Goal: Task Accomplishment & Management: Use online tool/utility

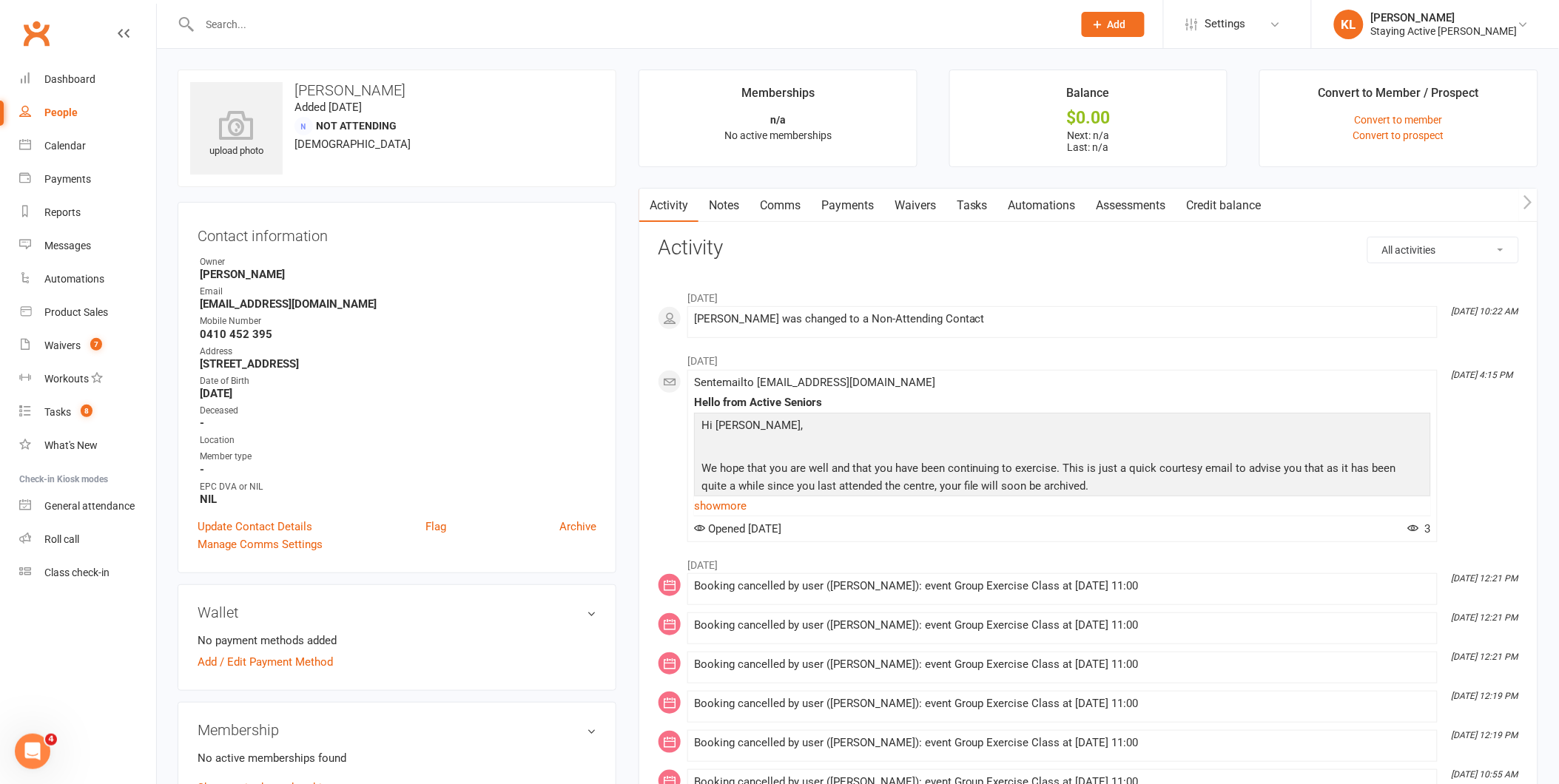
click at [720, 215] on link "Notes" at bounding box center [724, 205] width 51 height 34
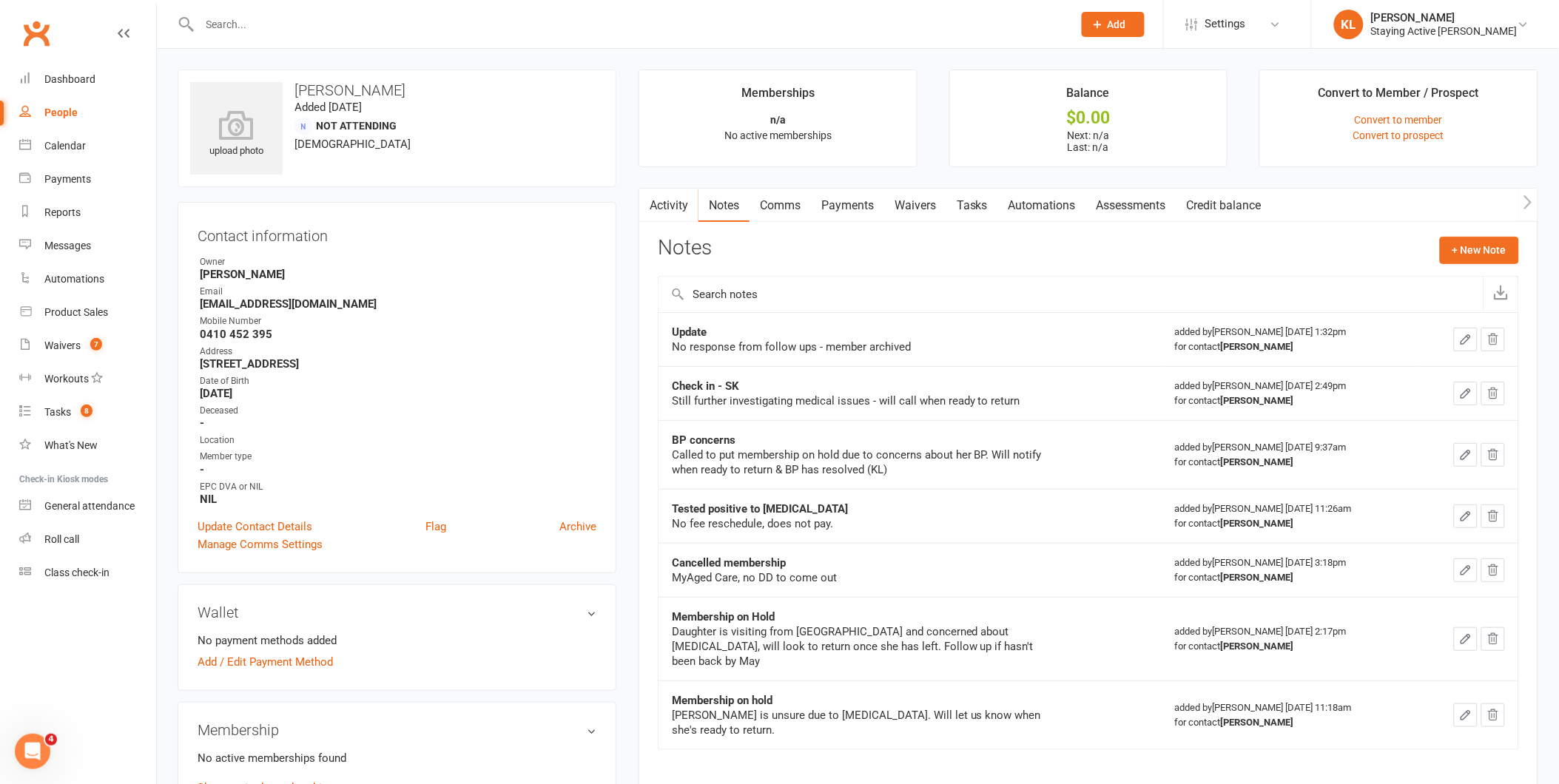
click at [657, 203] on button "button" at bounding box center [649, 205] width 19 height 33
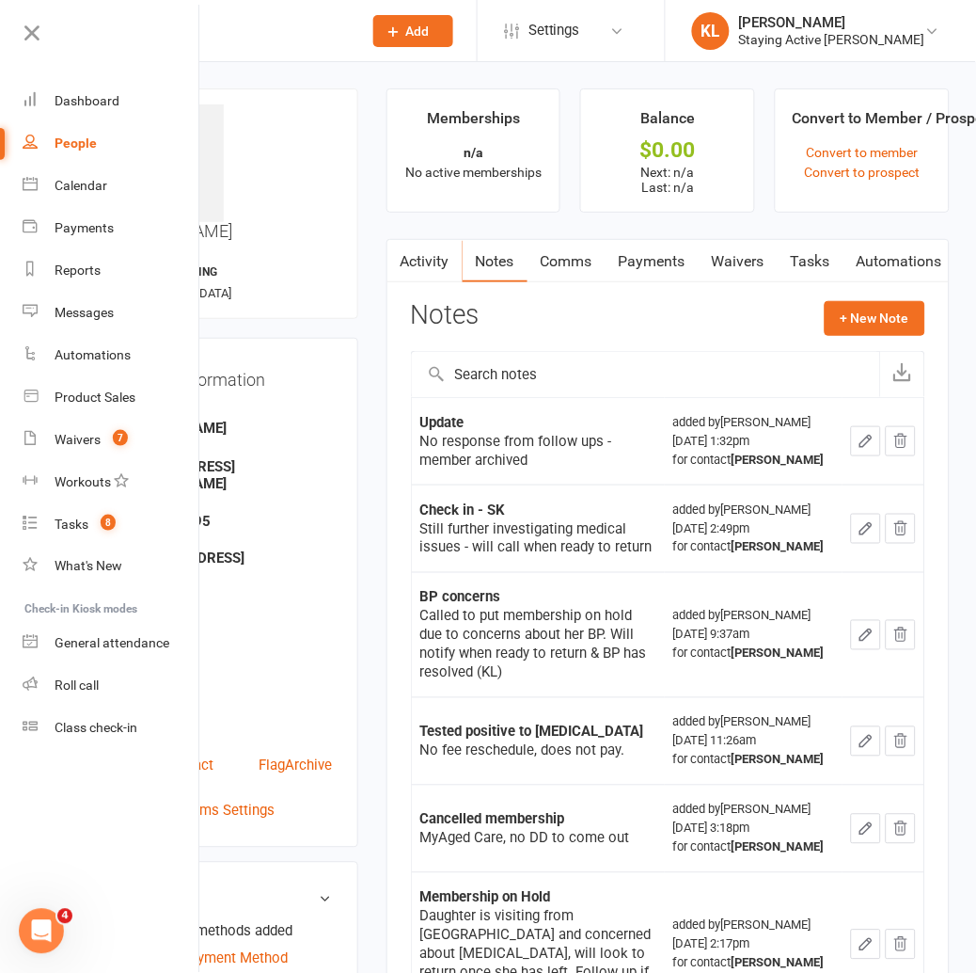
click at [331, 647] on div "Location" at bounding box center [226, 656] width 214 height 18
click at [31, 45] on link at bounding box center [110, 40] width 182 height 42
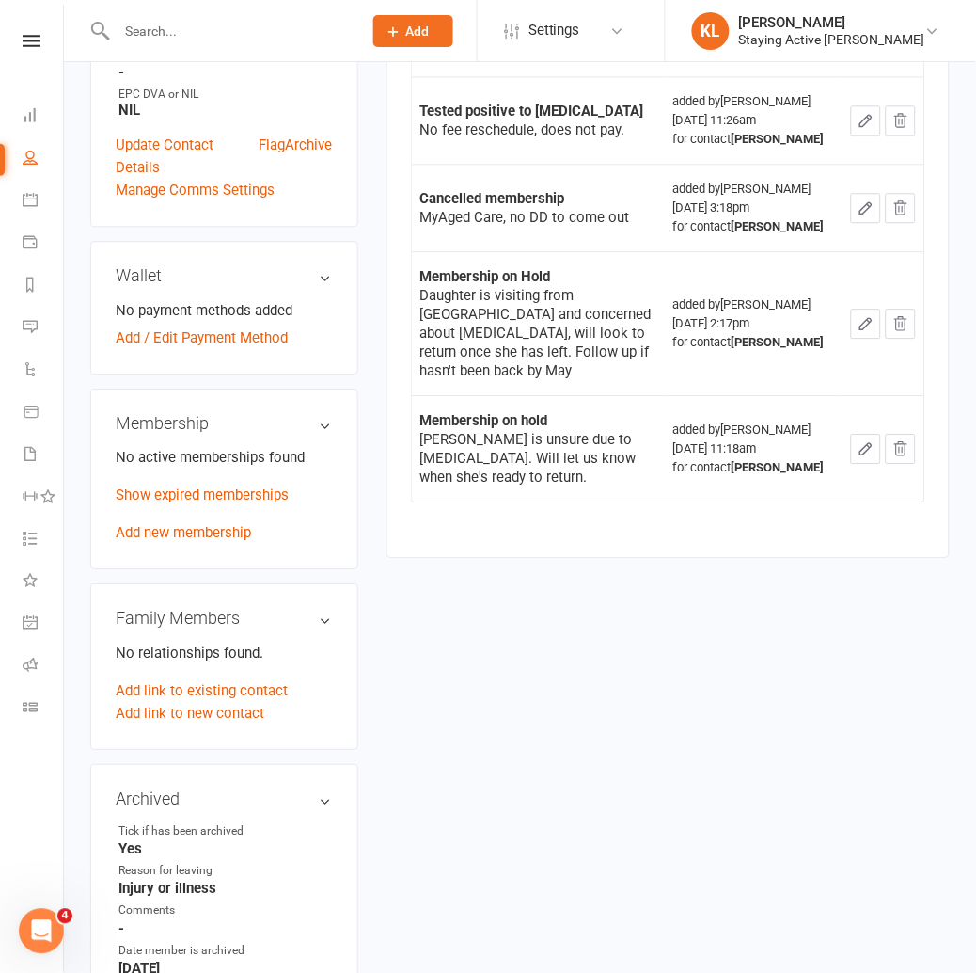
scroll to position [618, 0]
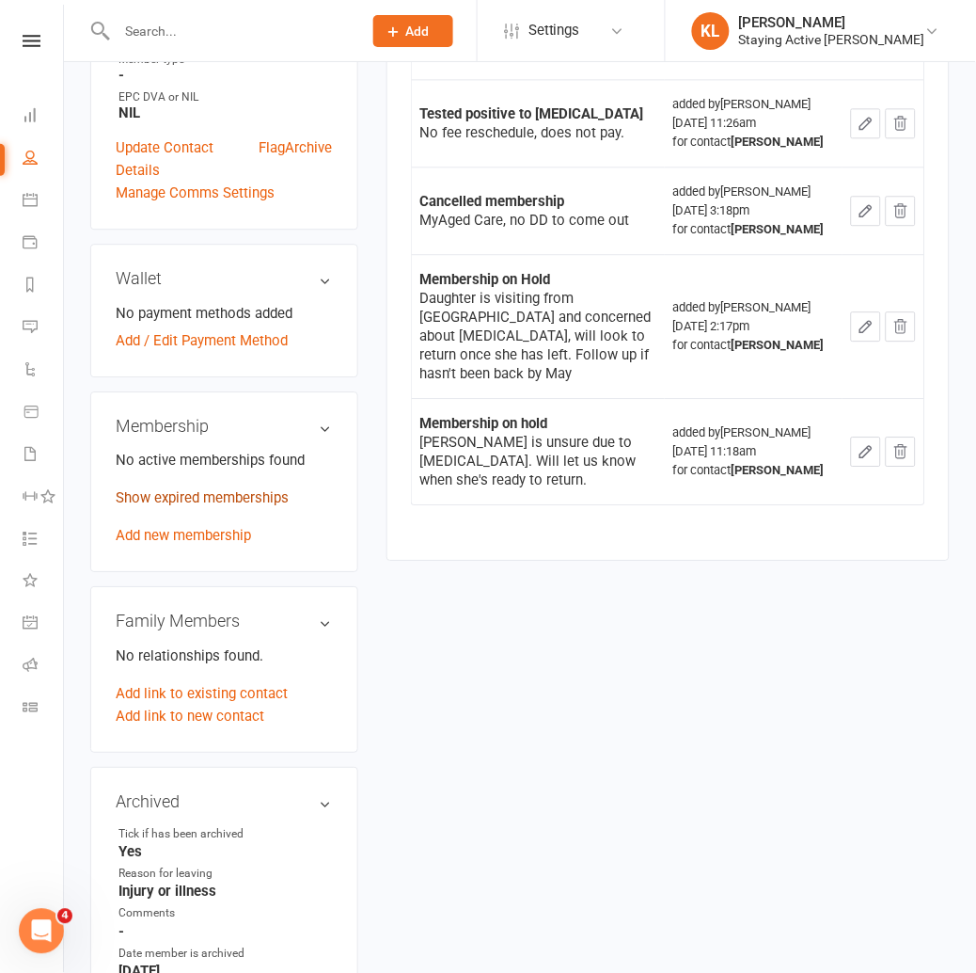
click at [156, 489] on link "Show expired memberships" at bounding box center [202, 497] width 173 height 17
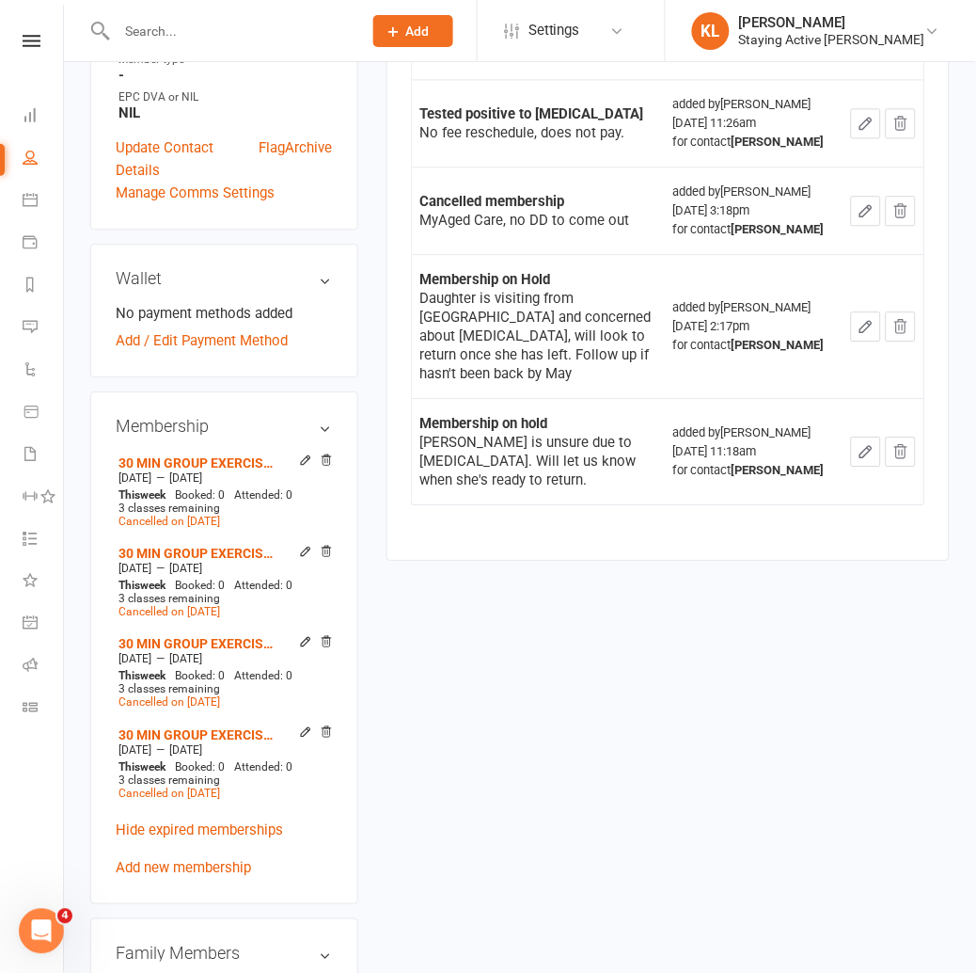
click at [76, 211] on div "upload photo [PERSON_NAME] Added [DATE] Not Attending [DEMOGRAPHIC_DATA] Contac…" at bounding box center [224, 547] width 296 height 2154
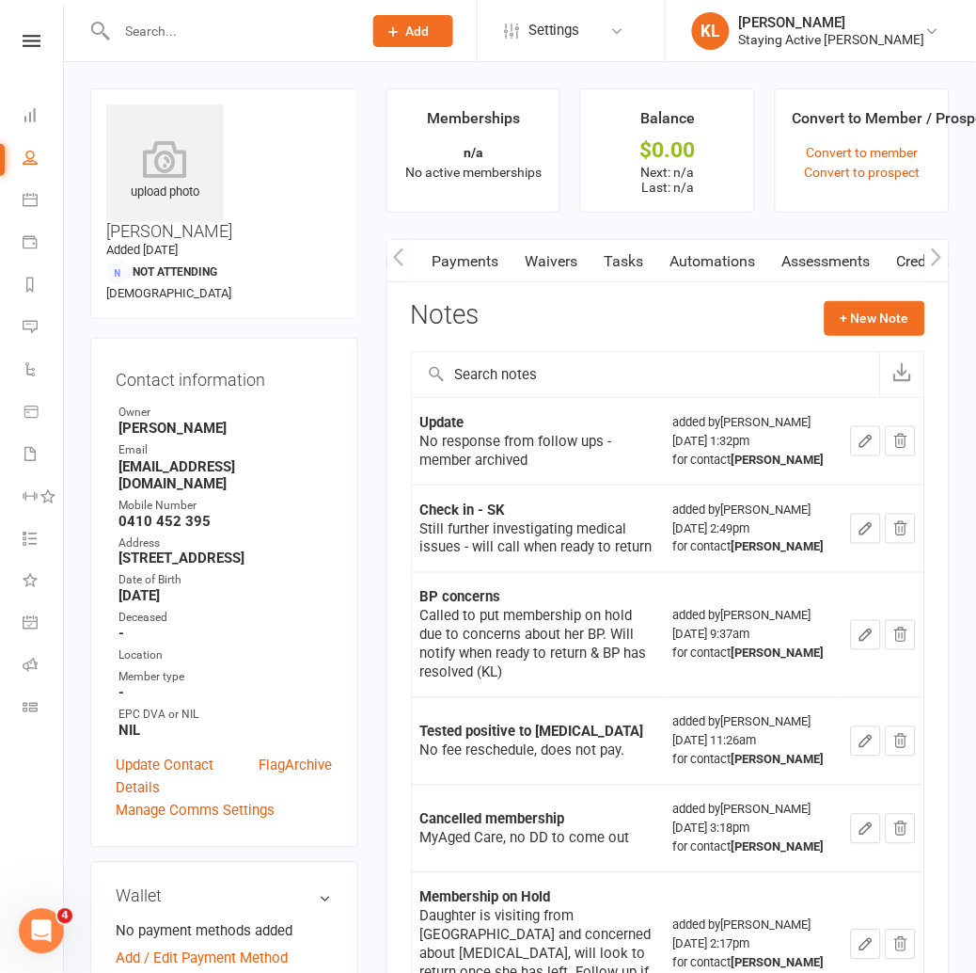
scroll to position [0, 209]
drag, startPoint x: 816, startPoint y: 263, endPoint x: 635, endPoint y: 266, distance: 180.6
click at [635, 266] on link "Tasks" at bounding box center [602, 261] width 66 height 43
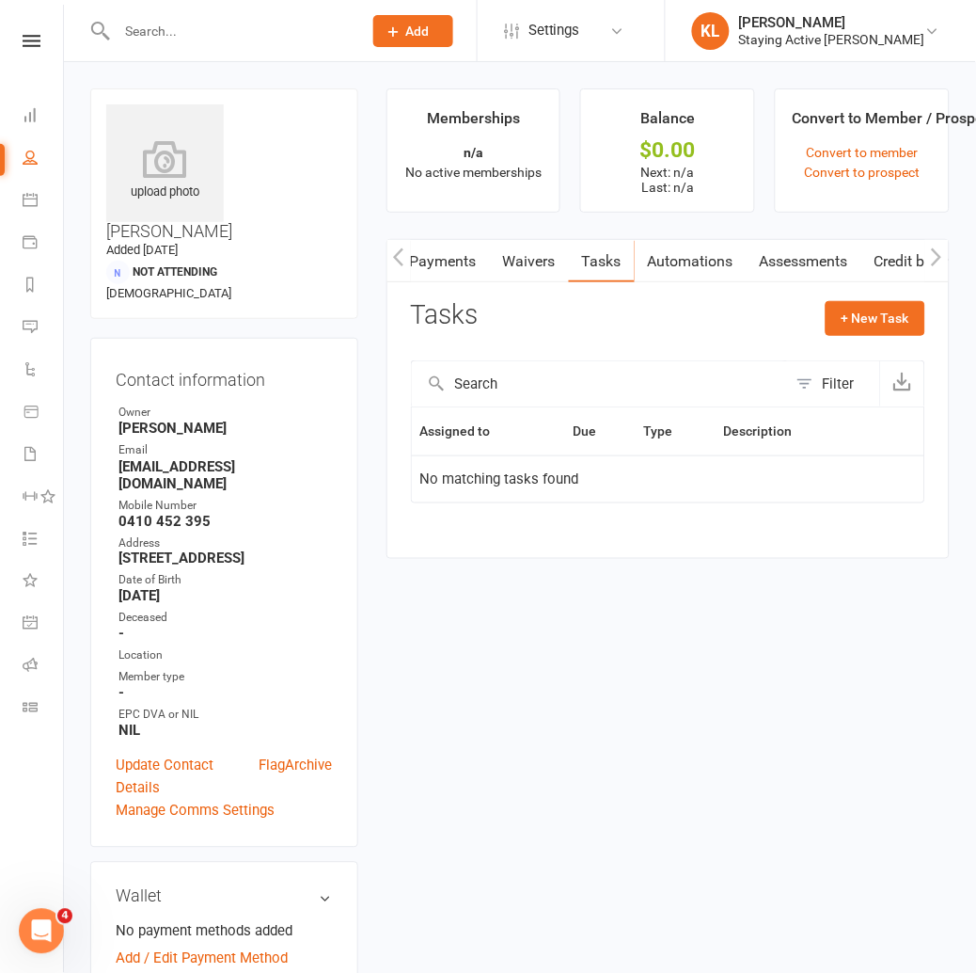
click at [829, 260] on link "Assessments" at bounding box center [804, 261] width 115 height 43
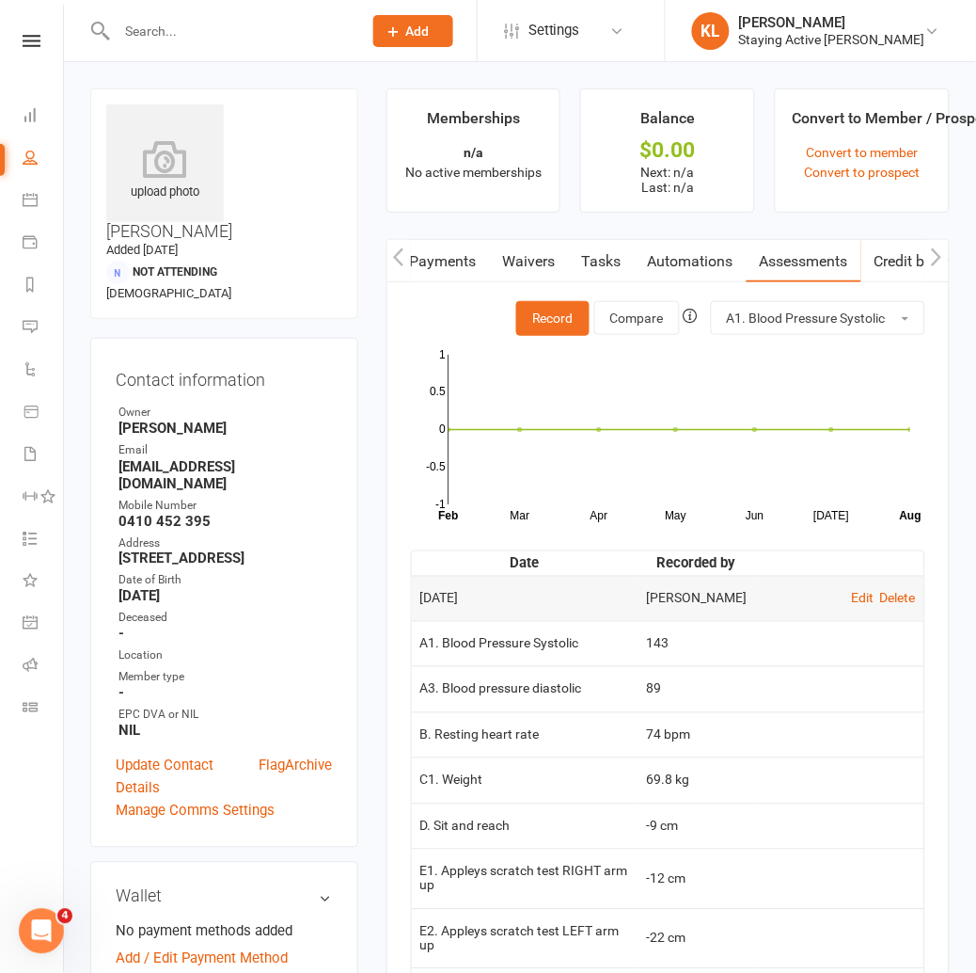
click at [548, 321] on button "Record" at bounding box center [552, 318] width 73 height 34
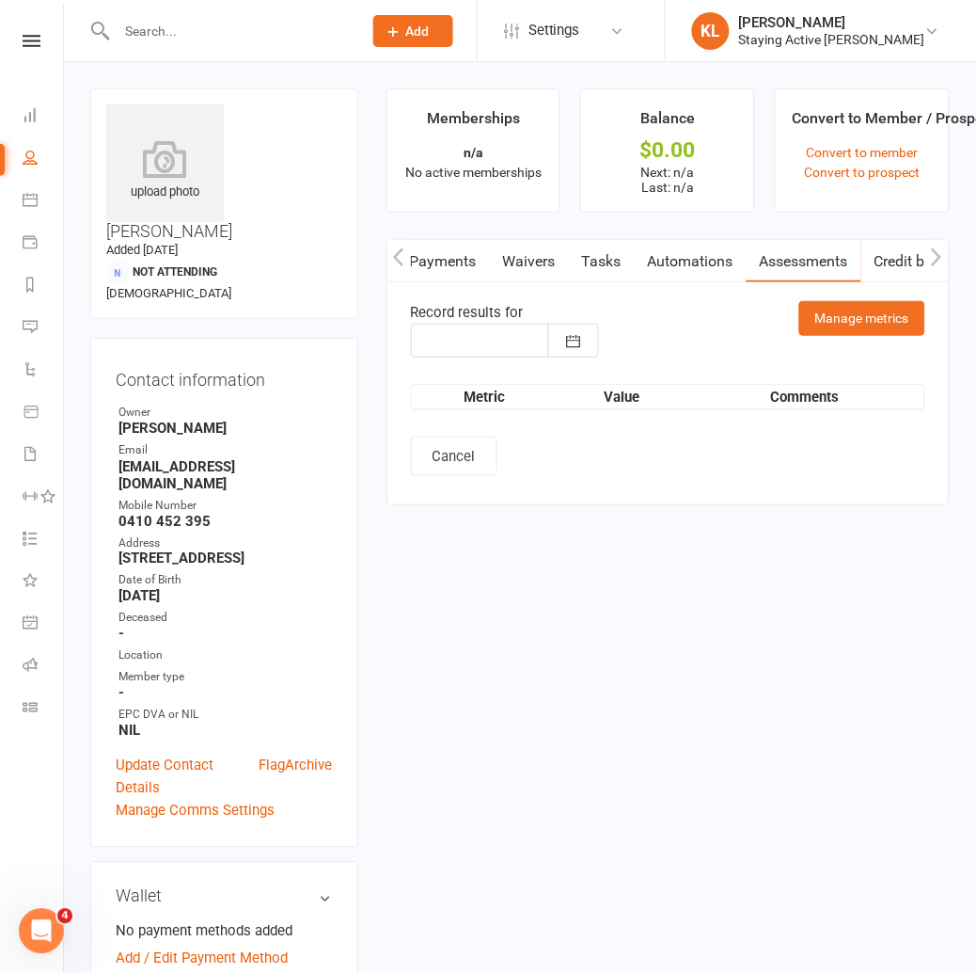
type input "[DATE]"
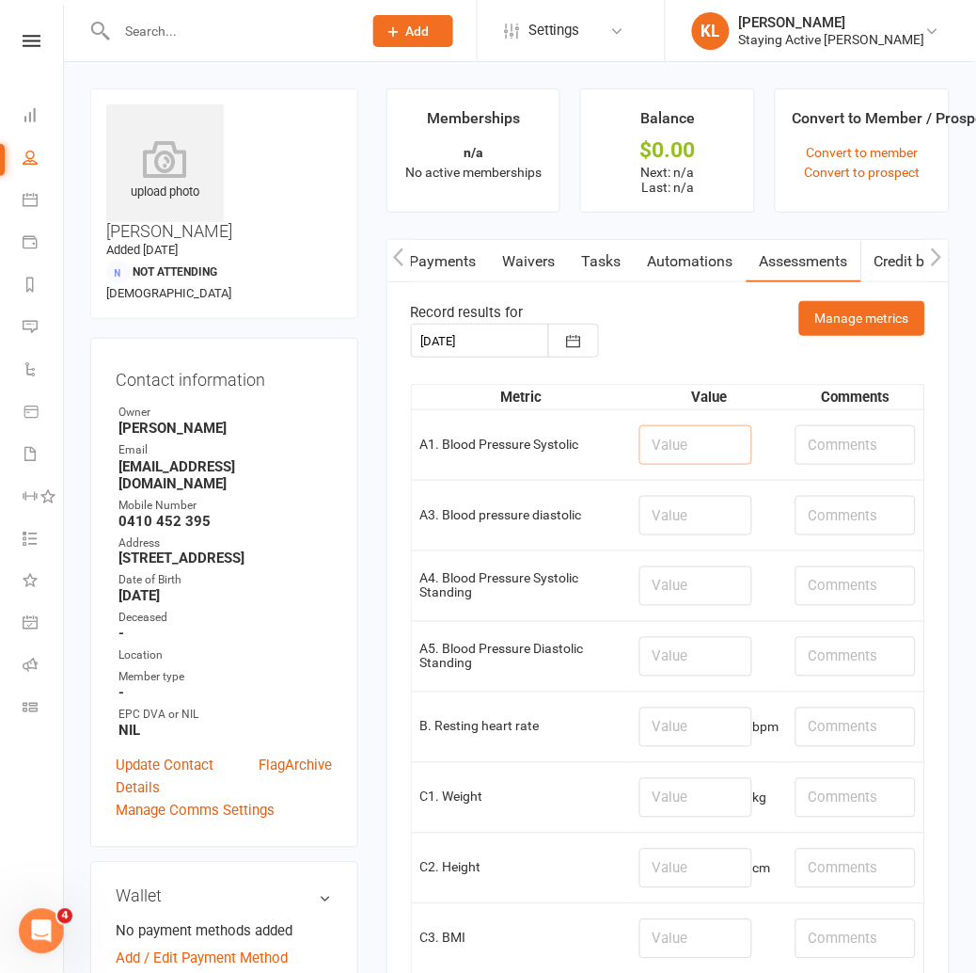
click at [662, 444] on input "number" at bounding box center [696, 445] width 113 height 40
type input "142"
click at [643, 515] on input "number" at bounding box center [696, 516] width 113 height 40
type input "89"
click at [665, 716] on input "number" at bounding box center [696, 727] width 113 height 40
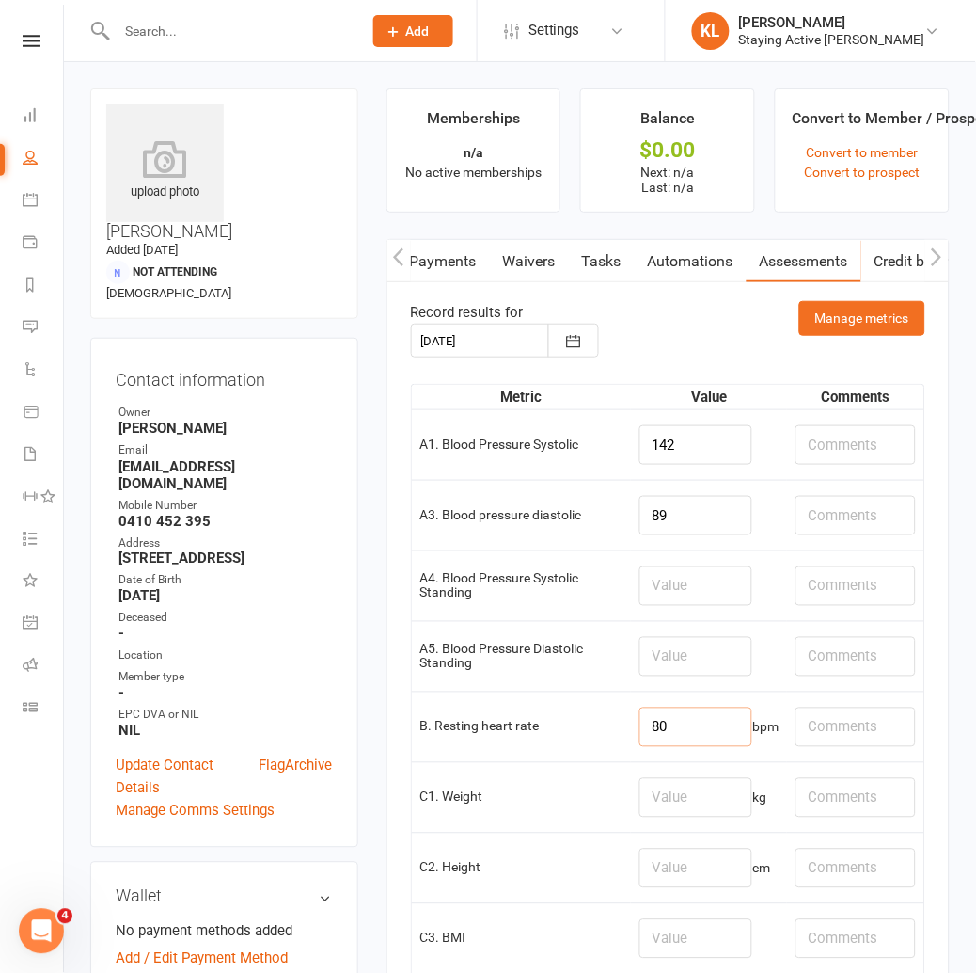
type input "80"
click at [807, 446] on input "text" at bounding box center [856, 445] width 120 height 40
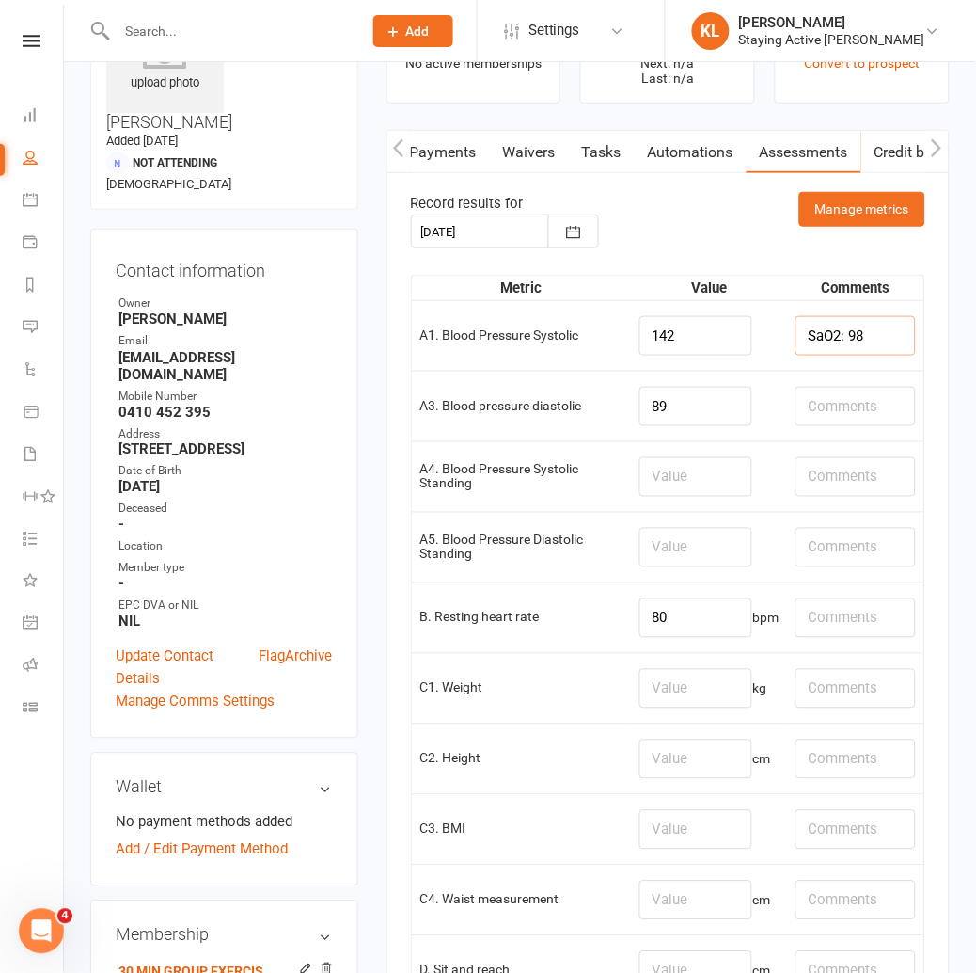
scroll to position [313, 0]
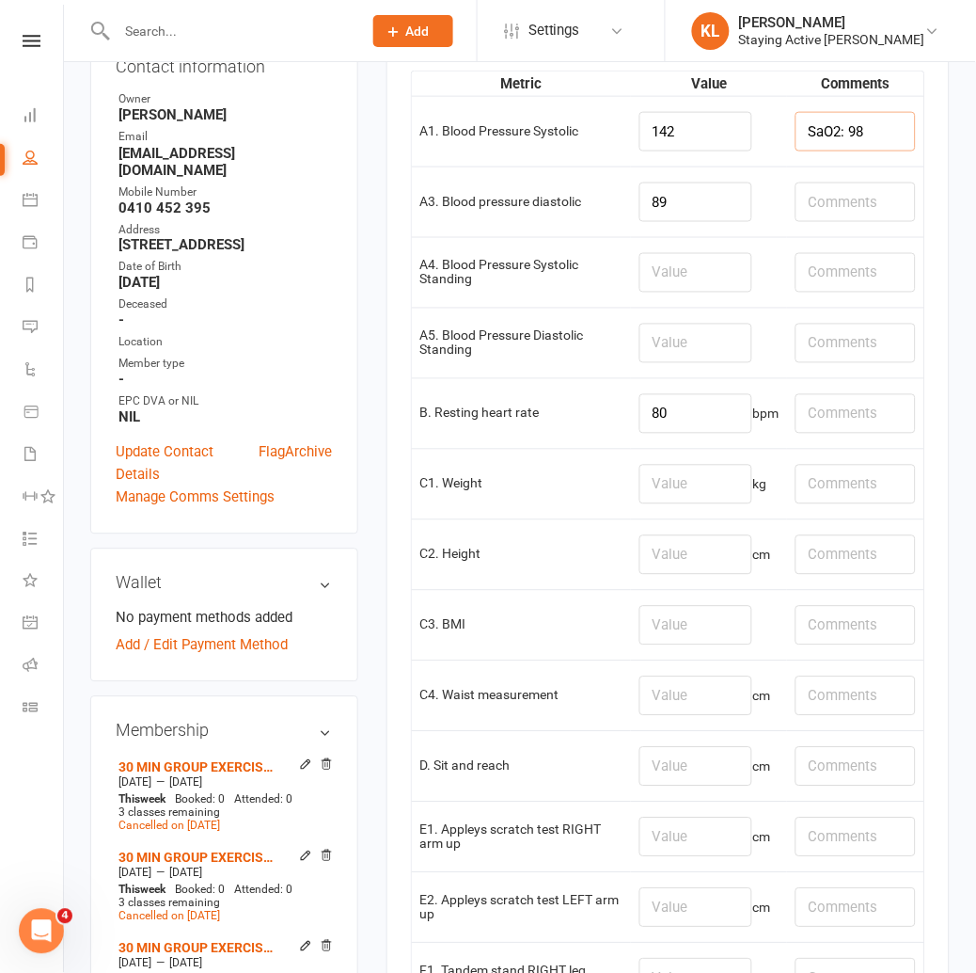
type input "SaO2: 98"
click at [654, 484] on input "number" at bounding box center [696, 485] width 113 height 40
click at [672, 572] on input "number" at bounding box center [696, 555] width 113 height 40
click at [666, 481] on input "number" at bounding box center [696, 485] width 113 height 40
type input "66.1"
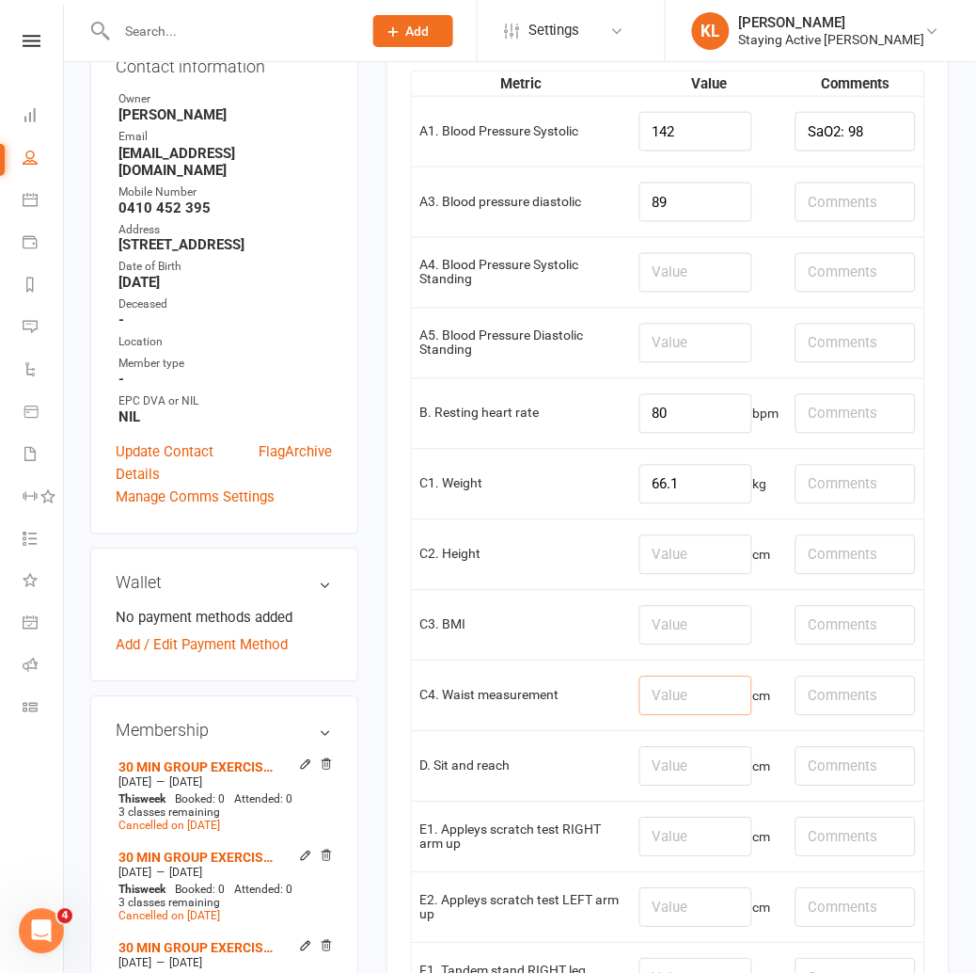
click at [643, 691] on input "number" at bounding box center [696, 696] width 113 height 40
type input "90"
click at [657, 911] on input "number" at bounding box center [696, 908] width 113 height 40
type input "-19"
click at [670, 848] on input "number" at bounding box center [696, 838] width 113 height 40
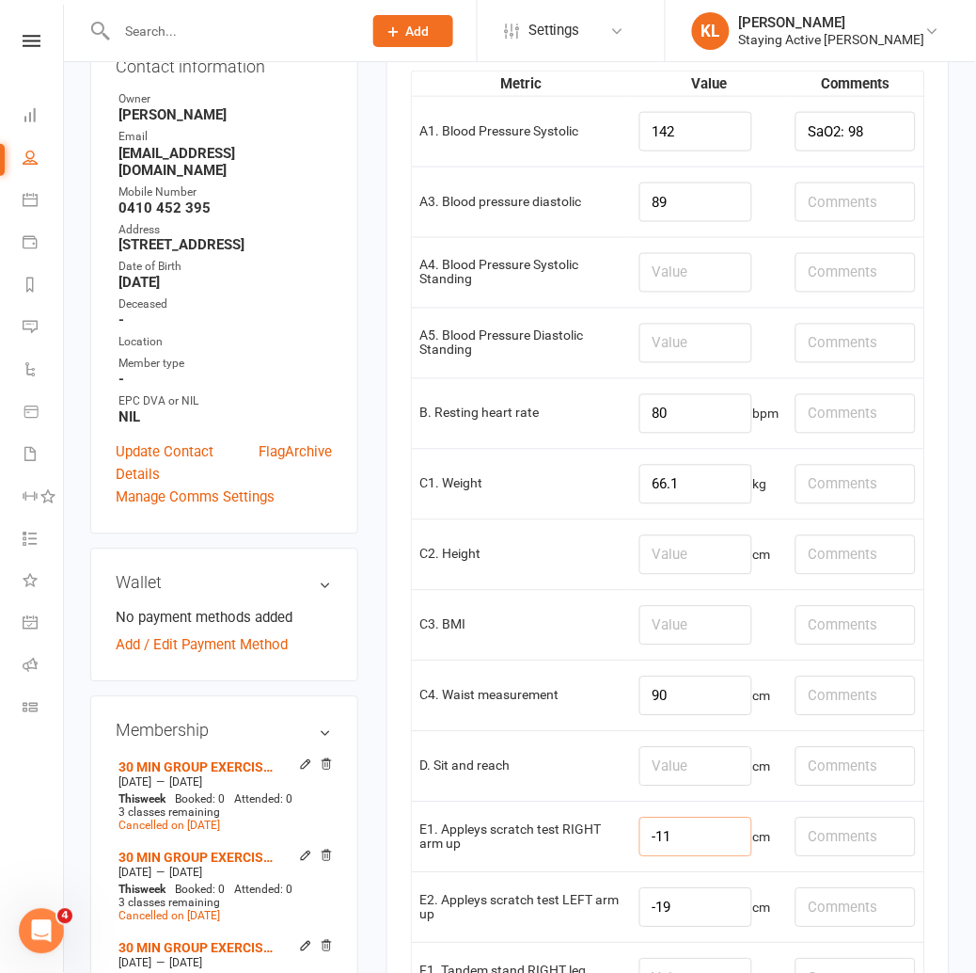
type input "-11"
click at [655, 772] on input "number" at bounding box center [696, 767] width 113 height 40
click at [824, 768] on input "text" at bounding box center [856, 767] width 120 height 40
type input "L: -11, R: -14"
click at [718, 781] on input "number" at bounding box center [696, 767] width 113 height 40
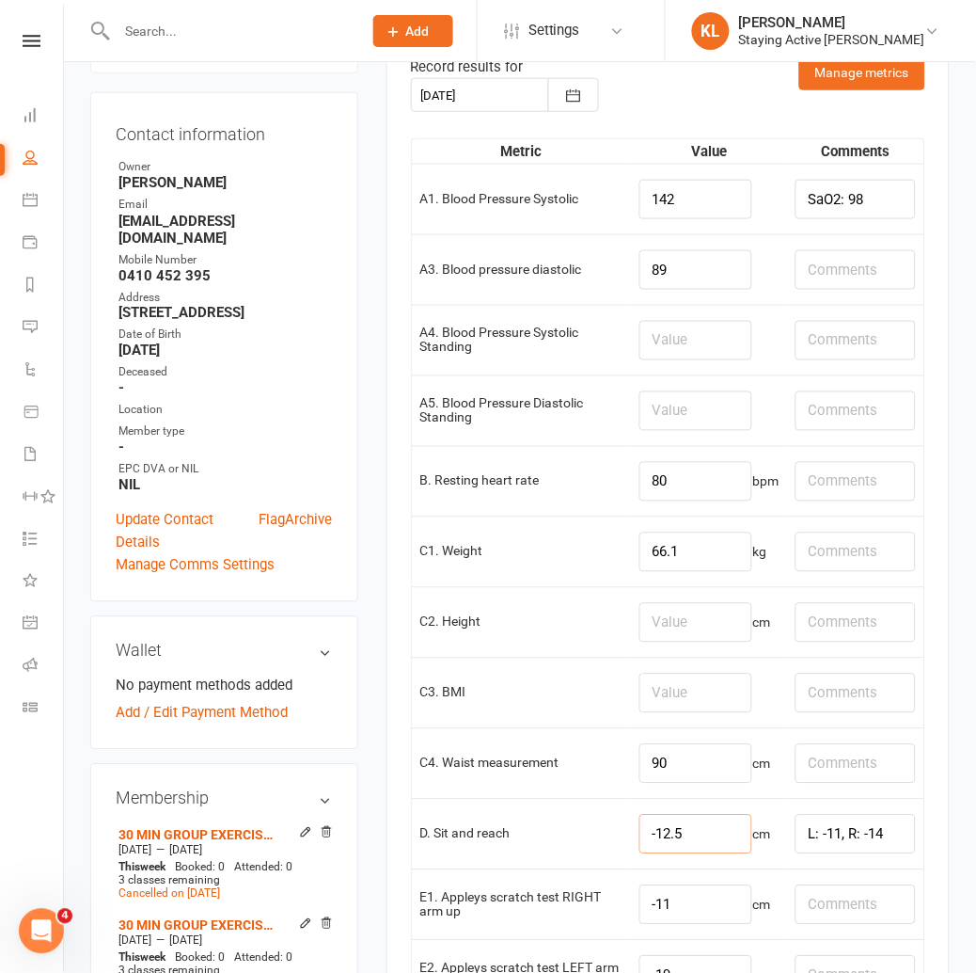
scroll to position [209, 0]
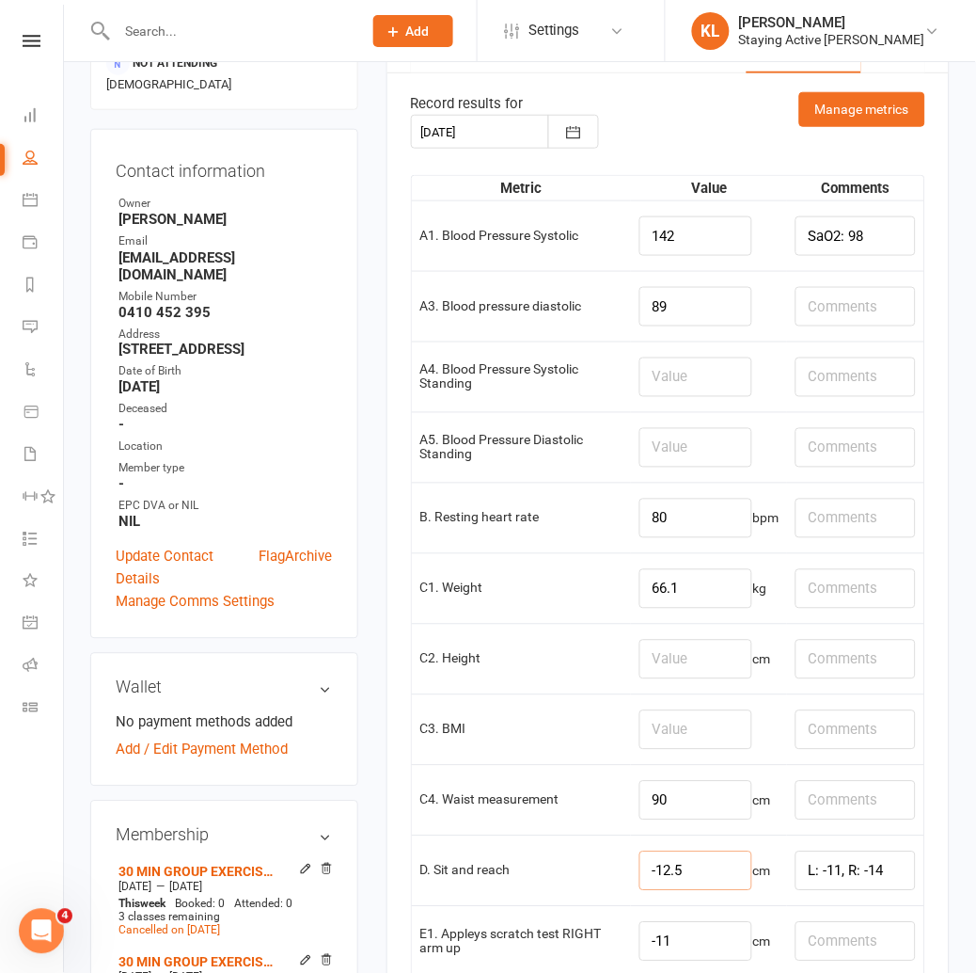
type input "-12.5"
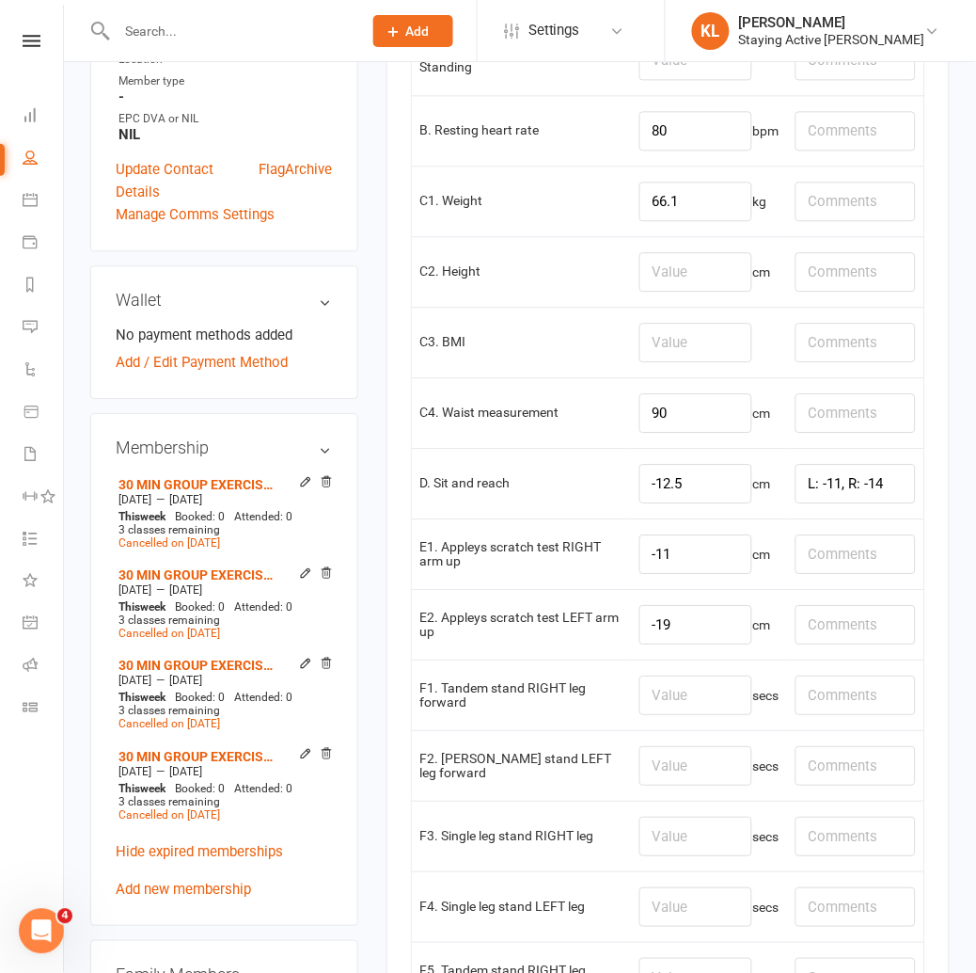
scroll to position [627, 0]
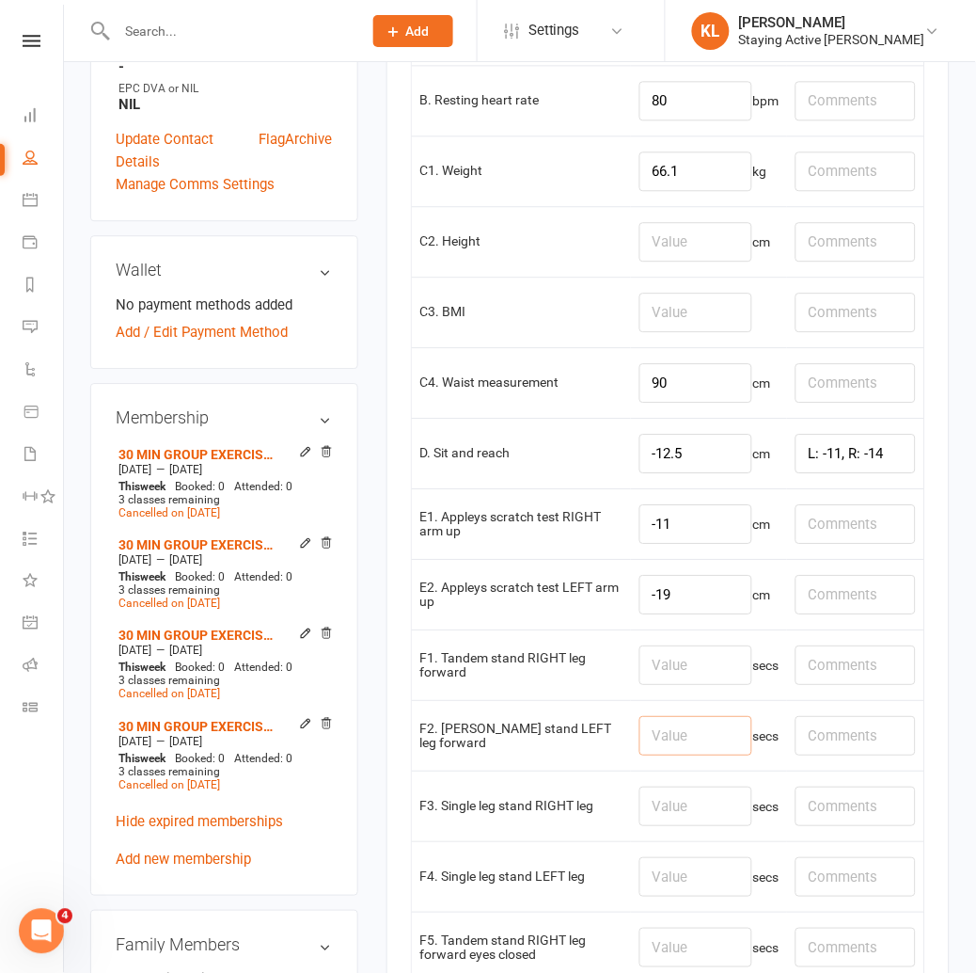
click at [654, 743] on input "number" at bounding box center [696, 736] width 113 height 40
type input "30"
click at [644, 664] on input "number" at bounding box center [696, 665] width 113 height 40
type input "30"
click at [700, 815] on input "number" at bounding box center [696, 806] width 113 height 40
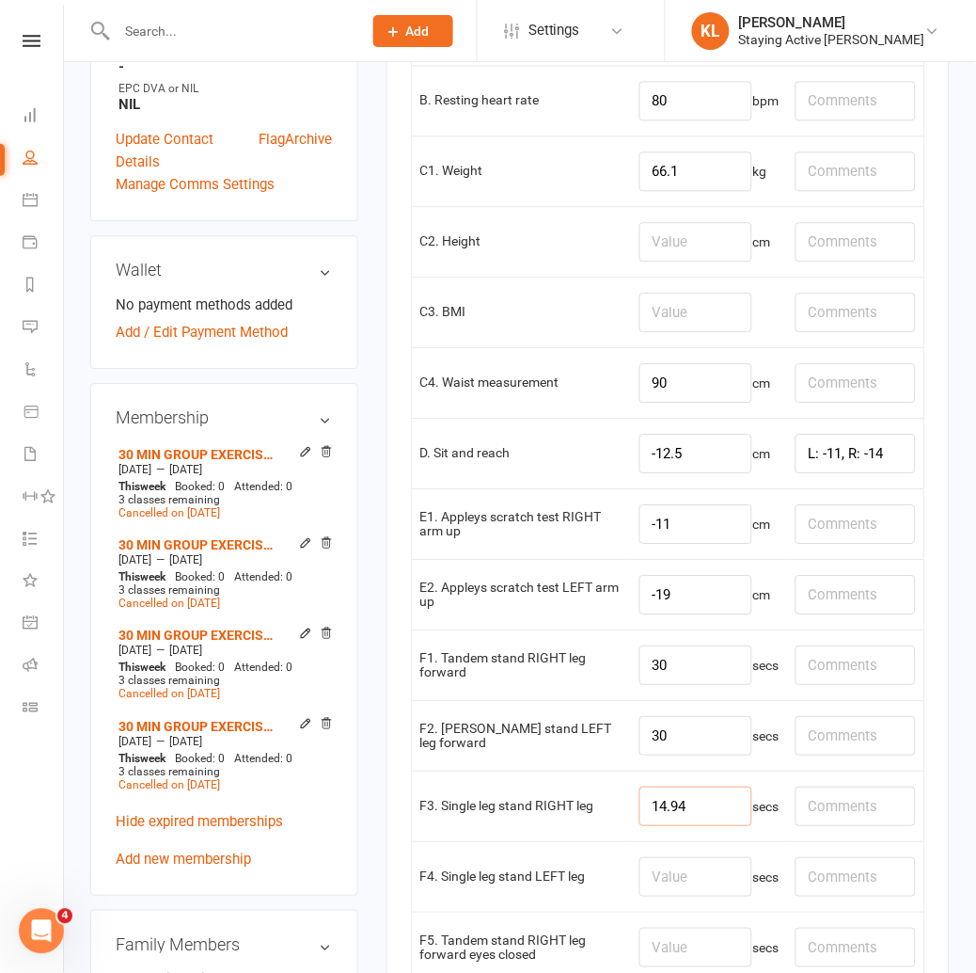
type input "14.94"
click at [701, 867] on input "number" at bounding box center [696, 877] width 113 height 40
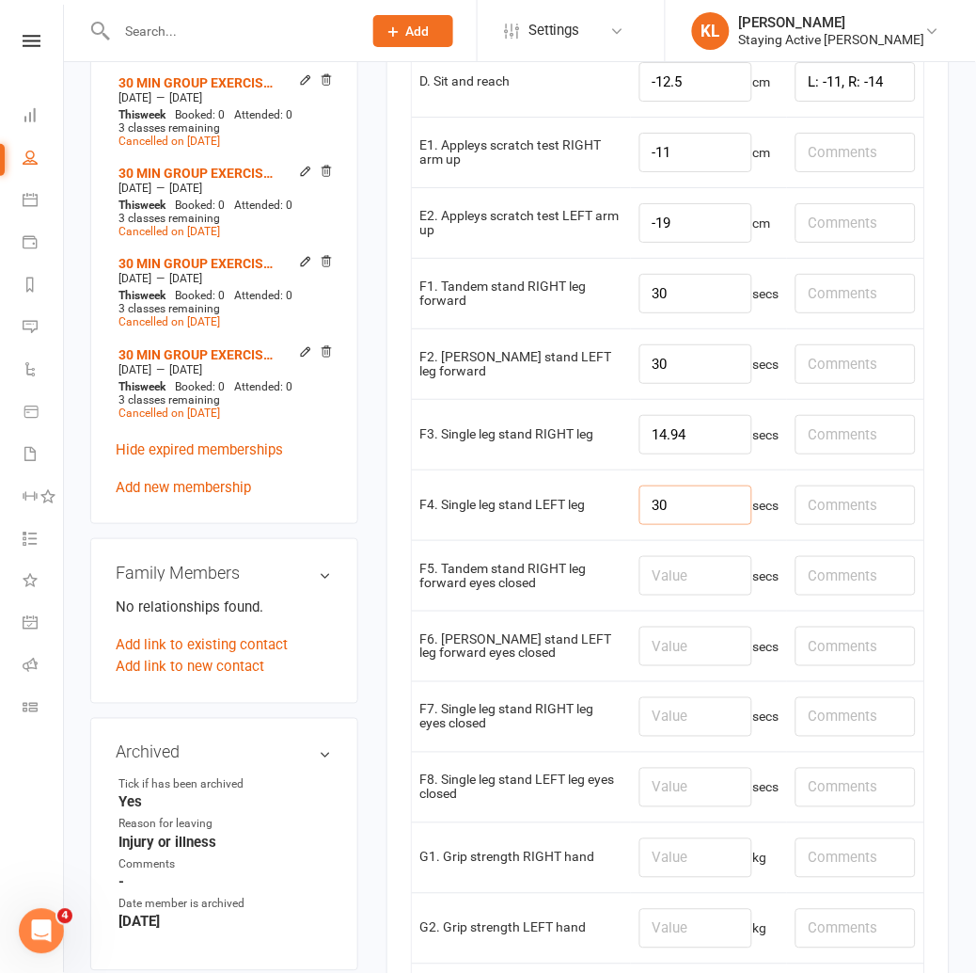
scroll to position [1150, 0]
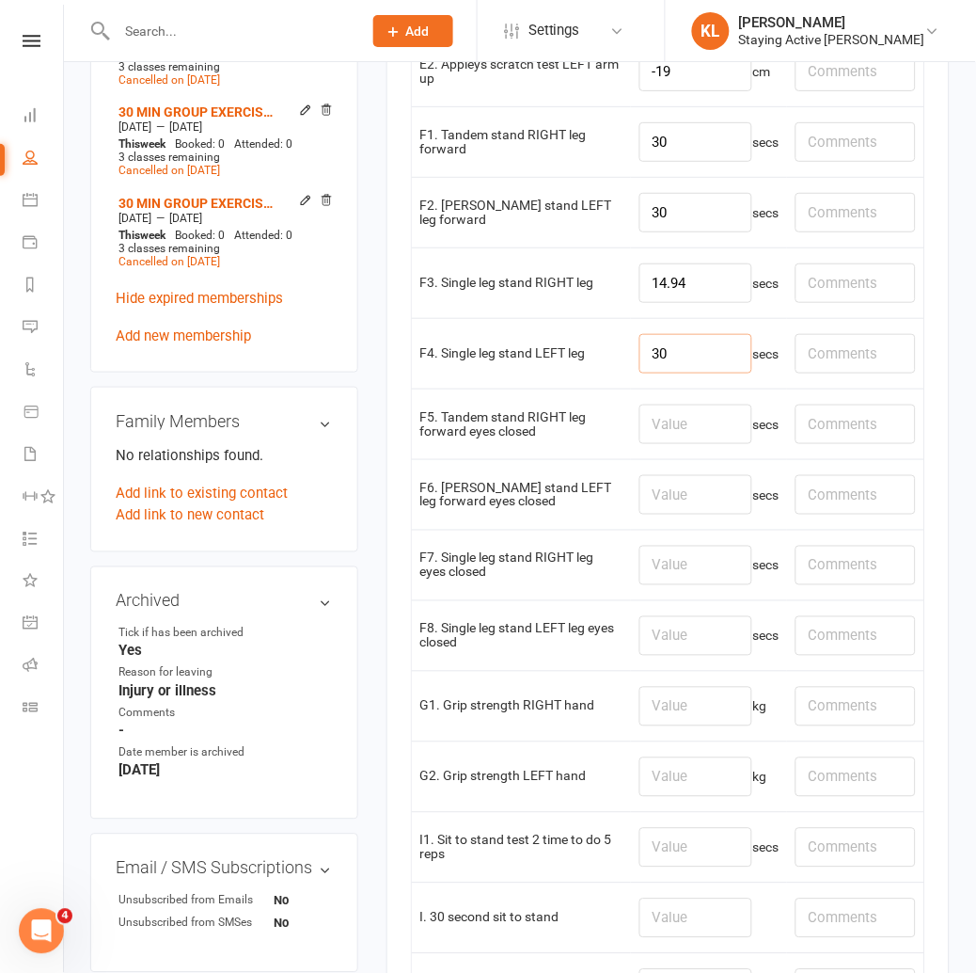
type input "30"
click at [653, 710] on input "number" at bounding box center [696, 707] width 113 height 40
type input "20.7"
click at [669, 785] on input "number" at bounding box center [696, 777] width 113 height 40
drag, startPoint x: 684, startPoint y: 777, endPoint x: 564, endPoint y: 782, distance: 119.6
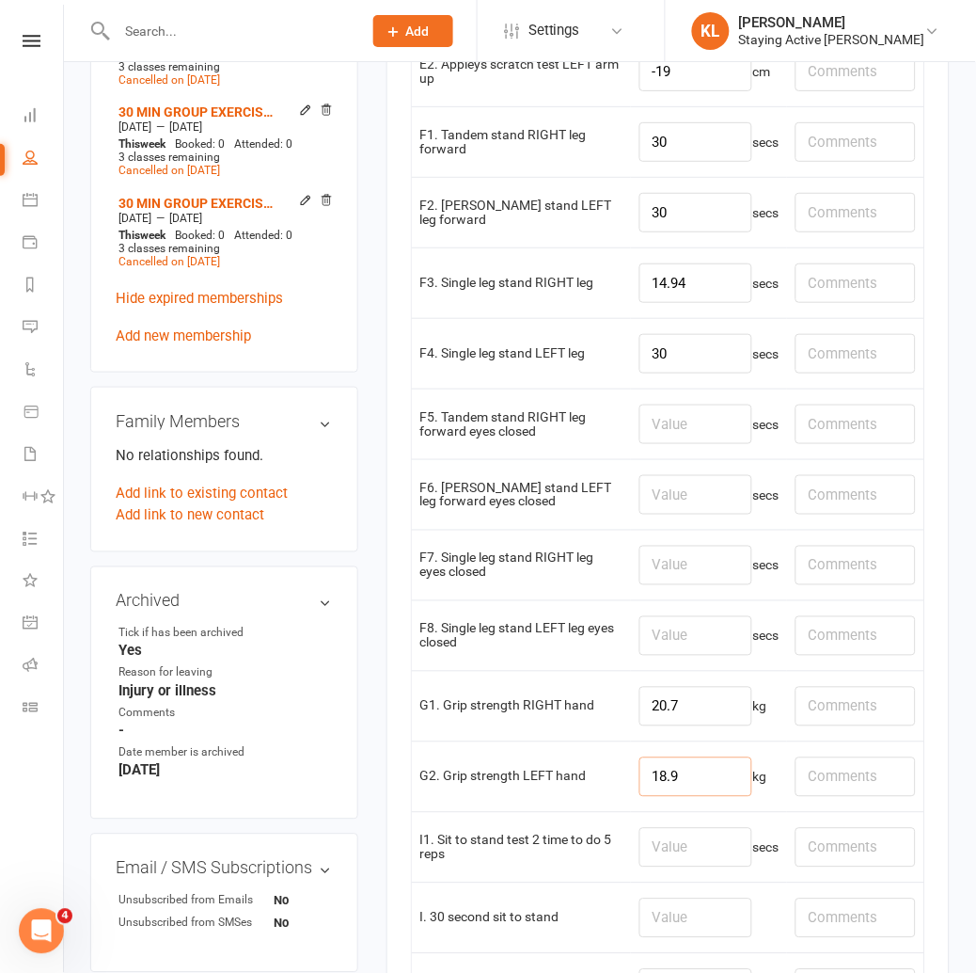
click at [564, 782] on tr "G2. Grip strength LEFT hand 18.9 kg" at bounding box center [668, 776] width 513 height 71
type input "19"
click at [645, 926] on input "number" at bounding box center [696, 918] width 113 height 40
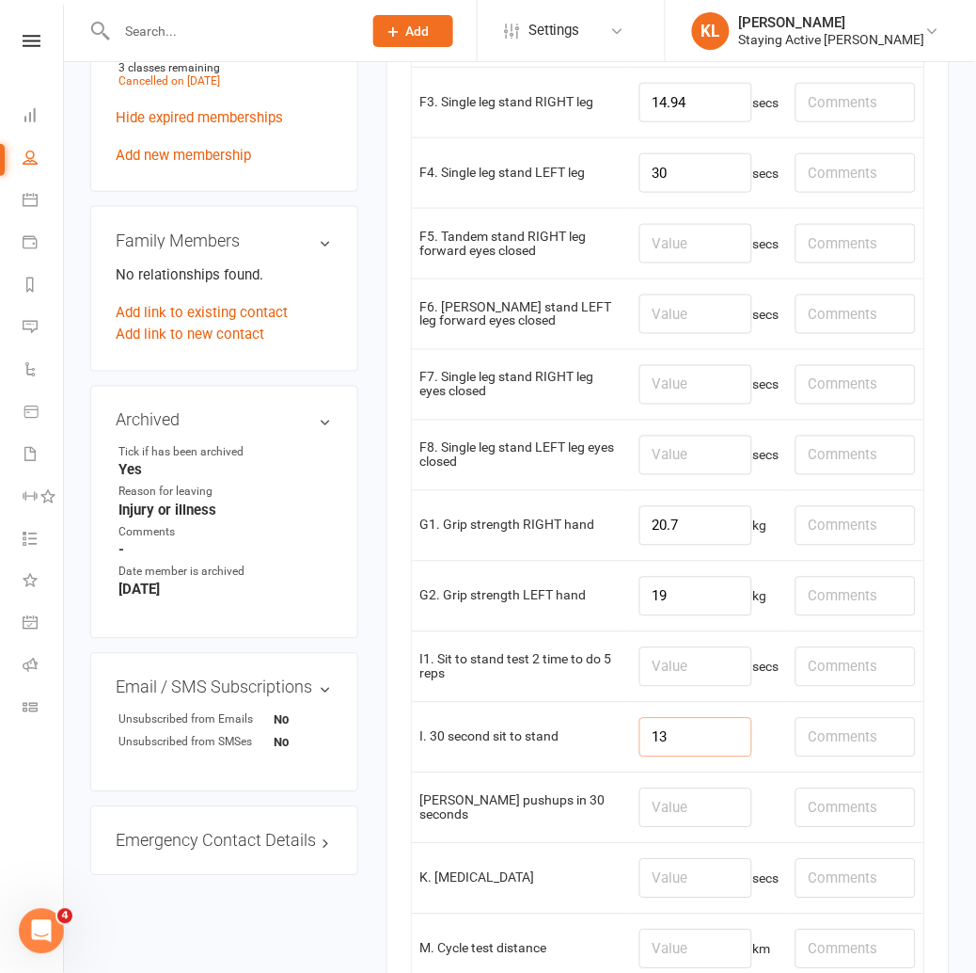
scroll to position [1463, 0]
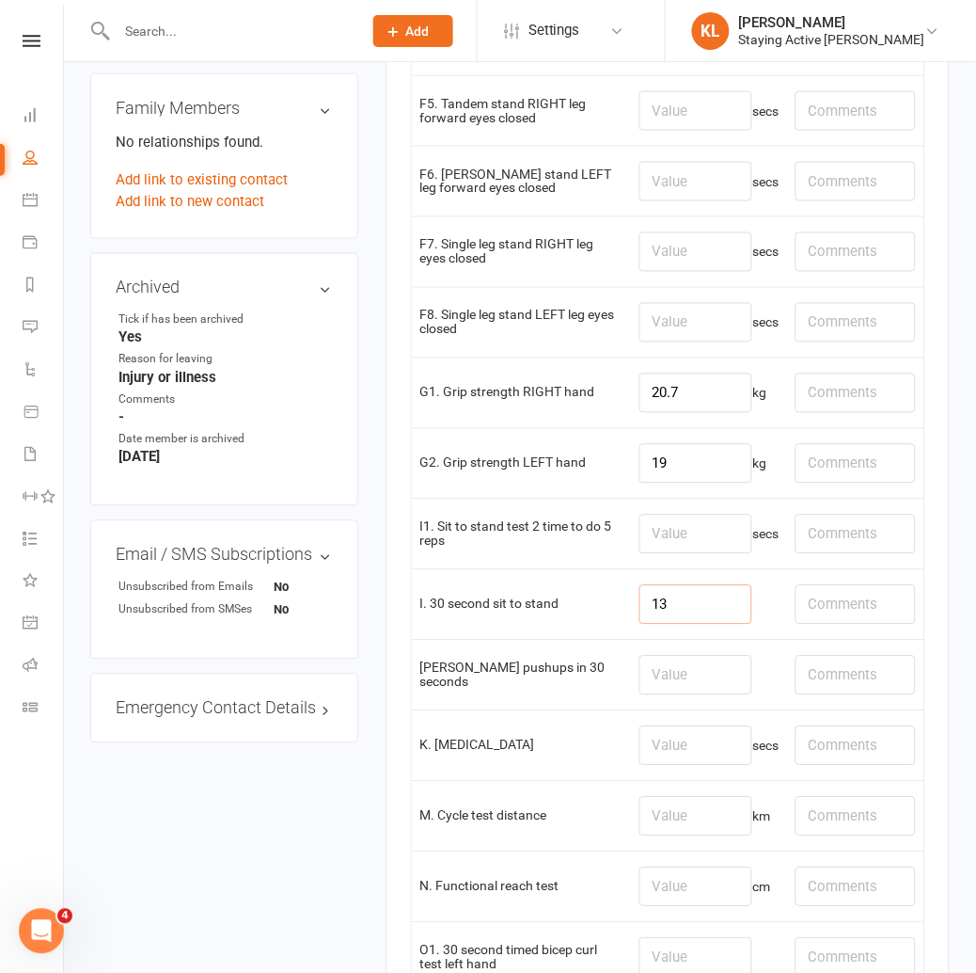
type input "13"
click at [653, 677] on input "number" at bounding box center [696, 676] width 113 height 40
type input "13"
drag, startPoint x: 678, startPoint y: 814, endPoint x: 722, endPoint y: 811, distance: 44.3
click at [689, 819] on input "number" at bounding box center [696, 817] width 113 height 40
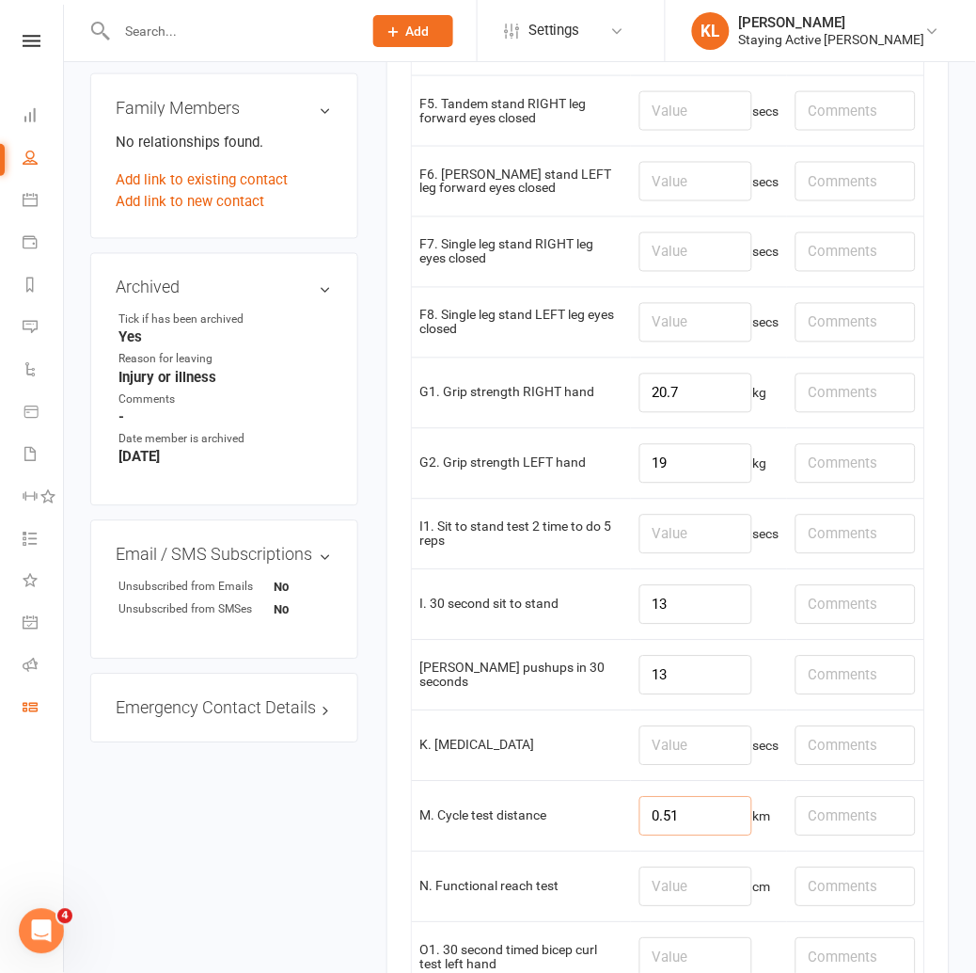
type input "0.51"
click at [869, 823] on input "text" at bounding box center [856, 817] width 120 height 40
click at [278, 741] on div "upload photo [PERSON_NAME] Added [DATE] Not Attending [DEMOGRAPHIC_DATA] Contac…" at bounding box center [520, 233] width 888 height 3214
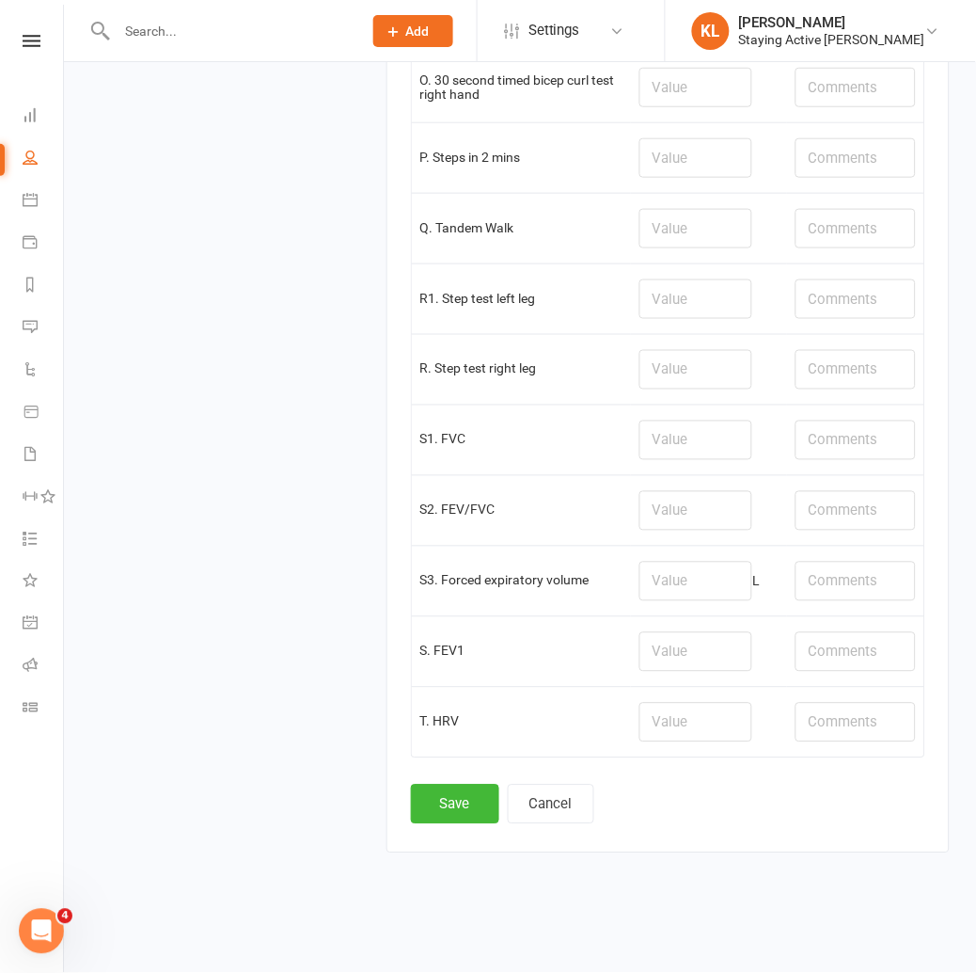
scroll to position [1672, 0]
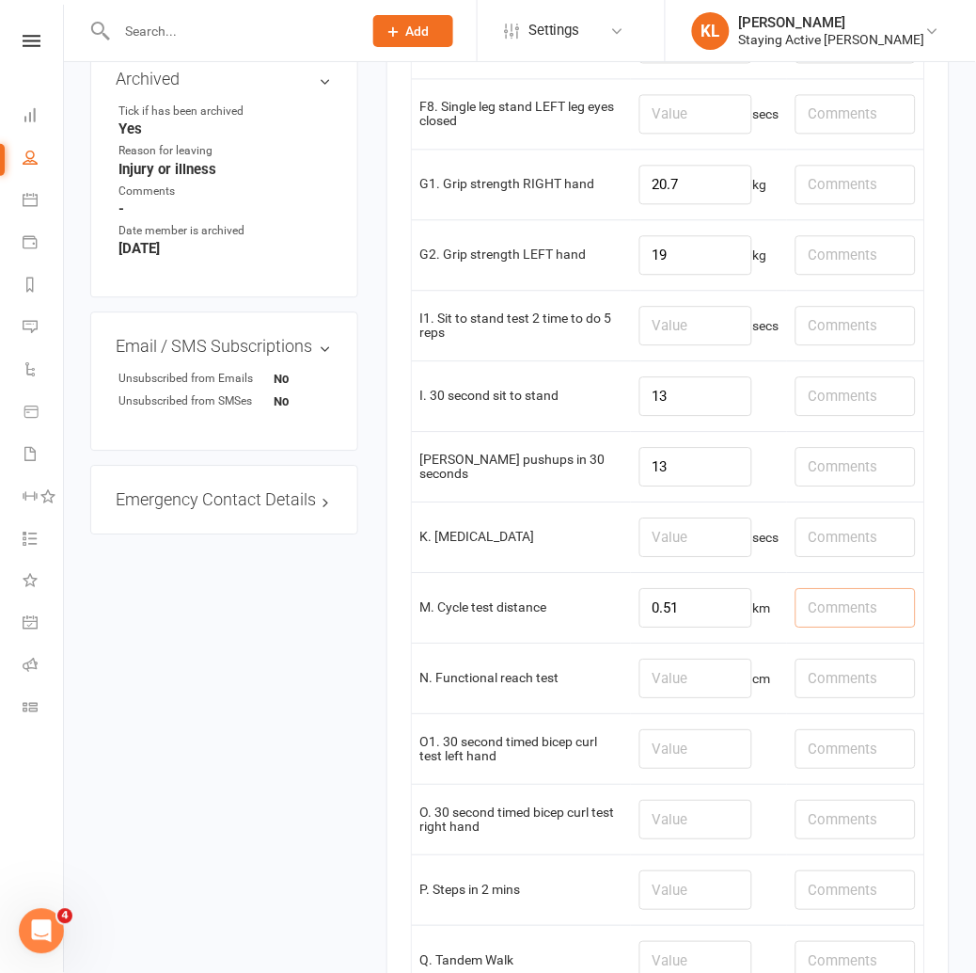
click at [824, 598] on input "text" at bounding box center [856, 608] width 120 height 40
type input "Ceased ride at1:20"
drag, startPoint x: 226, startPoint y: 627, endPoint x: 248, endPoint y: 625, distance: 22.7
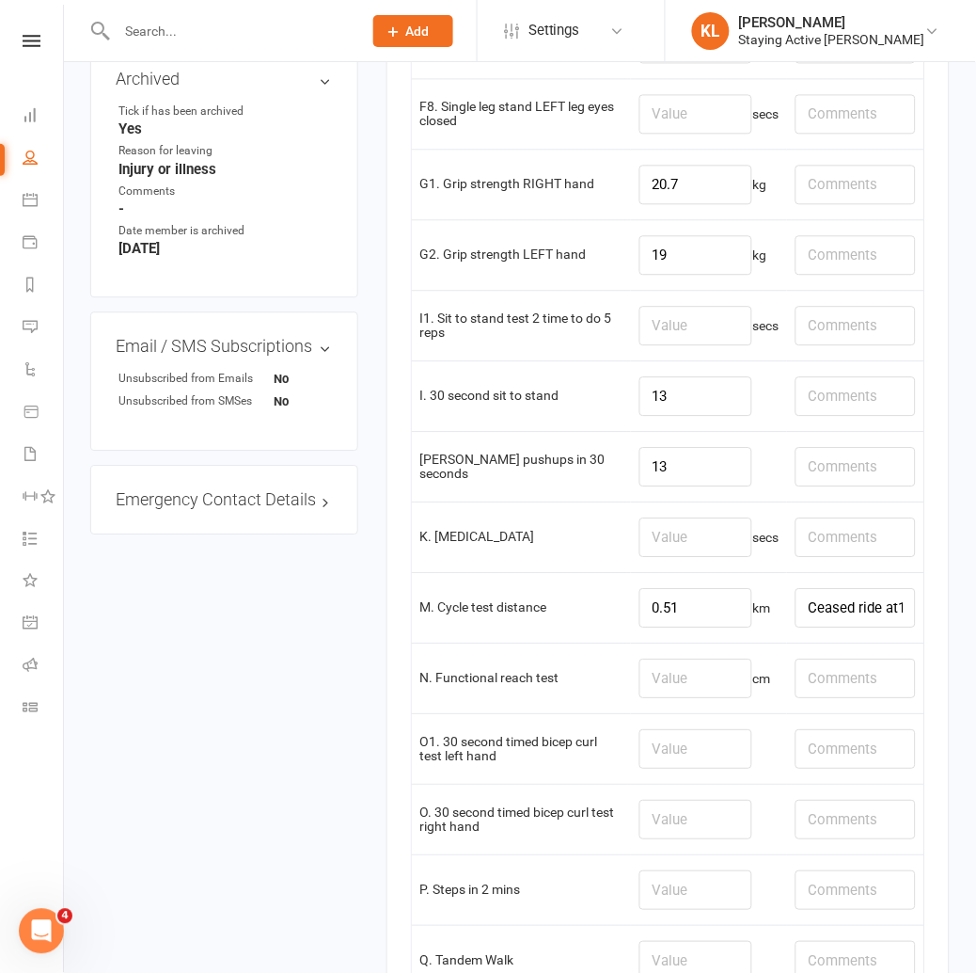
click at [231, 626] on div "upload photo [PERSON_NAME] Added [DATE] Not Attending [DEMOGRAPHIC_DATA] Contac…" at bounding box center [520, 24] width 888 height 3214
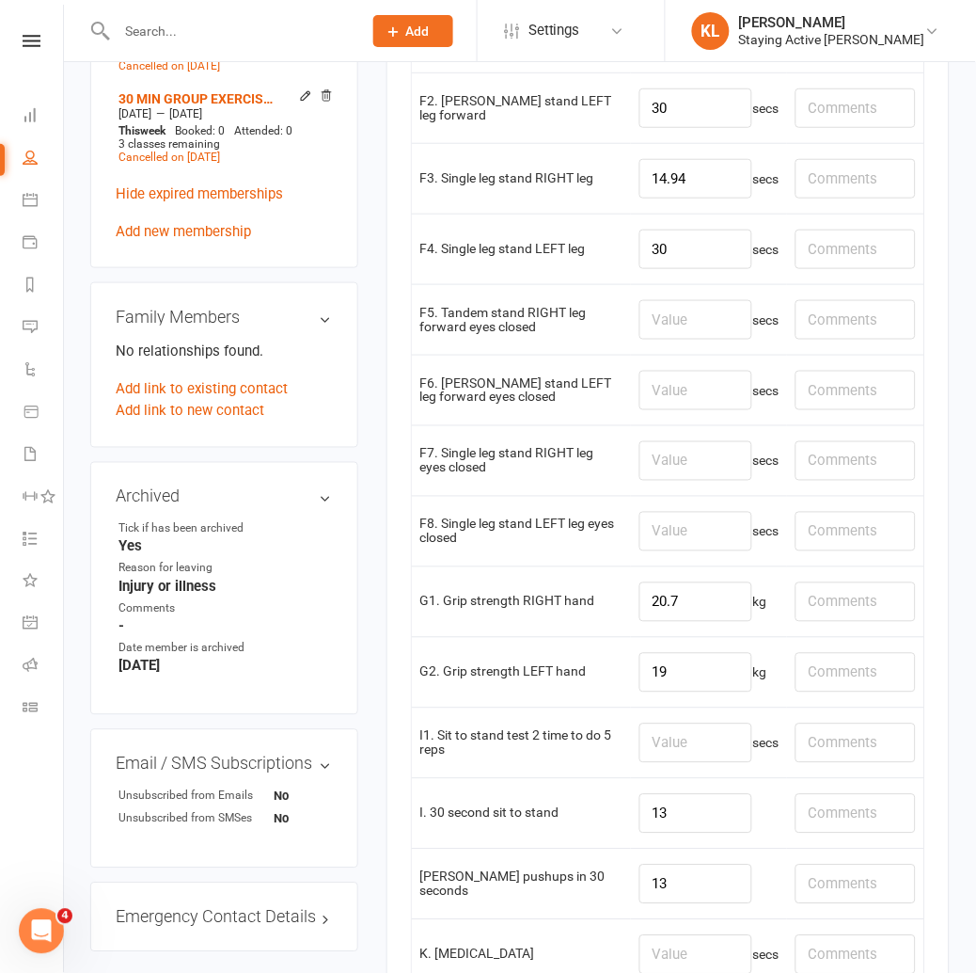
click at [208, 462] on div "Archived edit Tick if has been archived Yes Reason for leaving Injury or illnes…" at bounding box center [224, 588] width 268 height 253
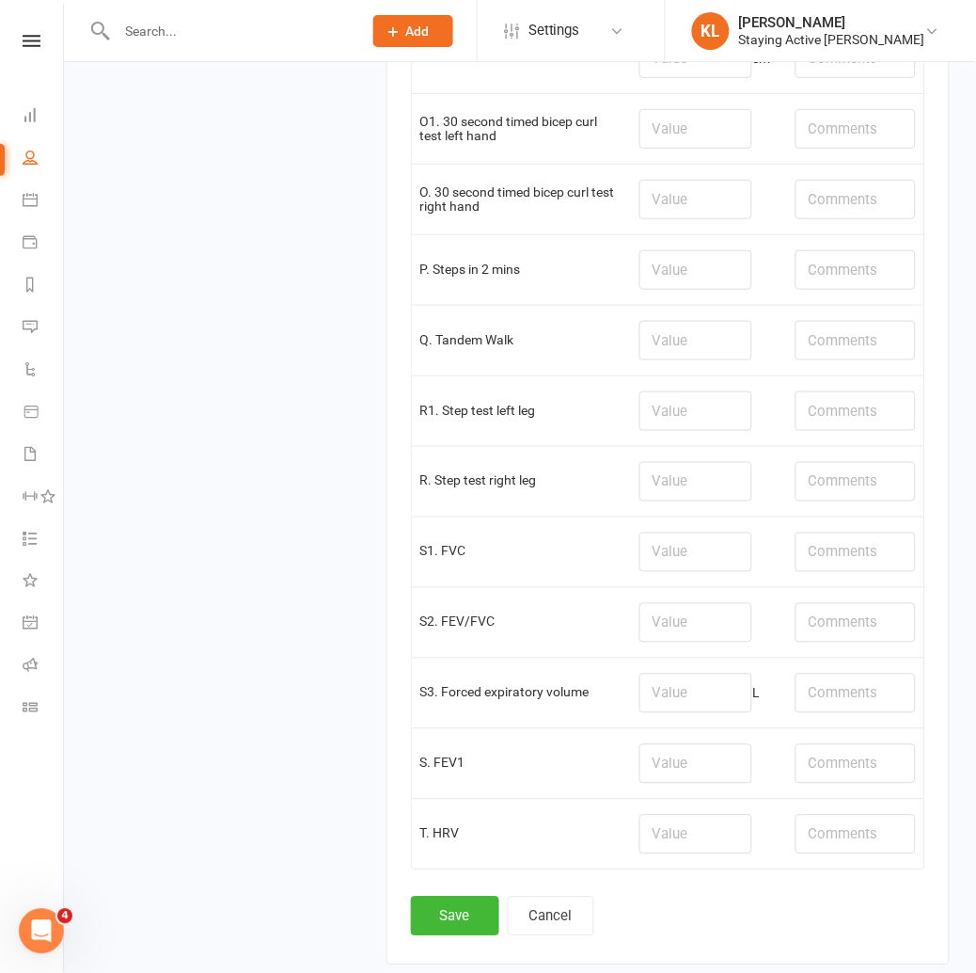
scroll to position [2414, 0]
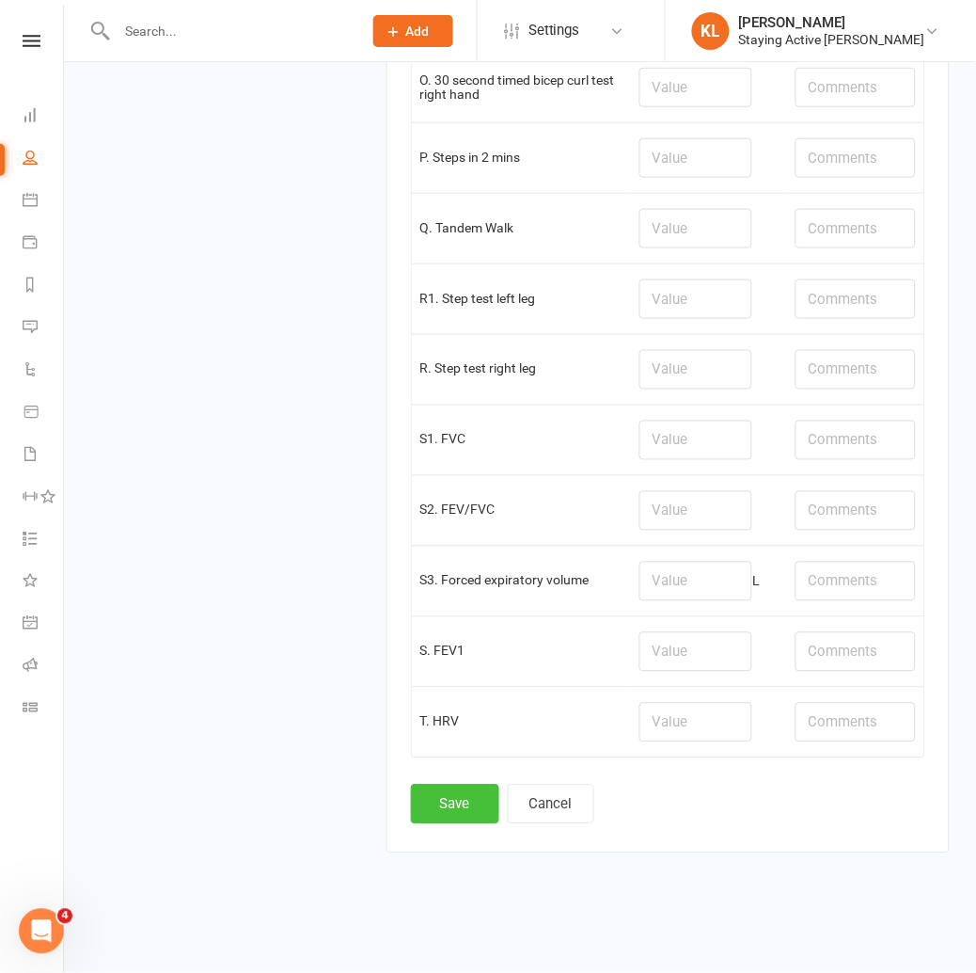
click at [447, 811] on button "Save" at bounding box center [455, 805] width 88 height 40
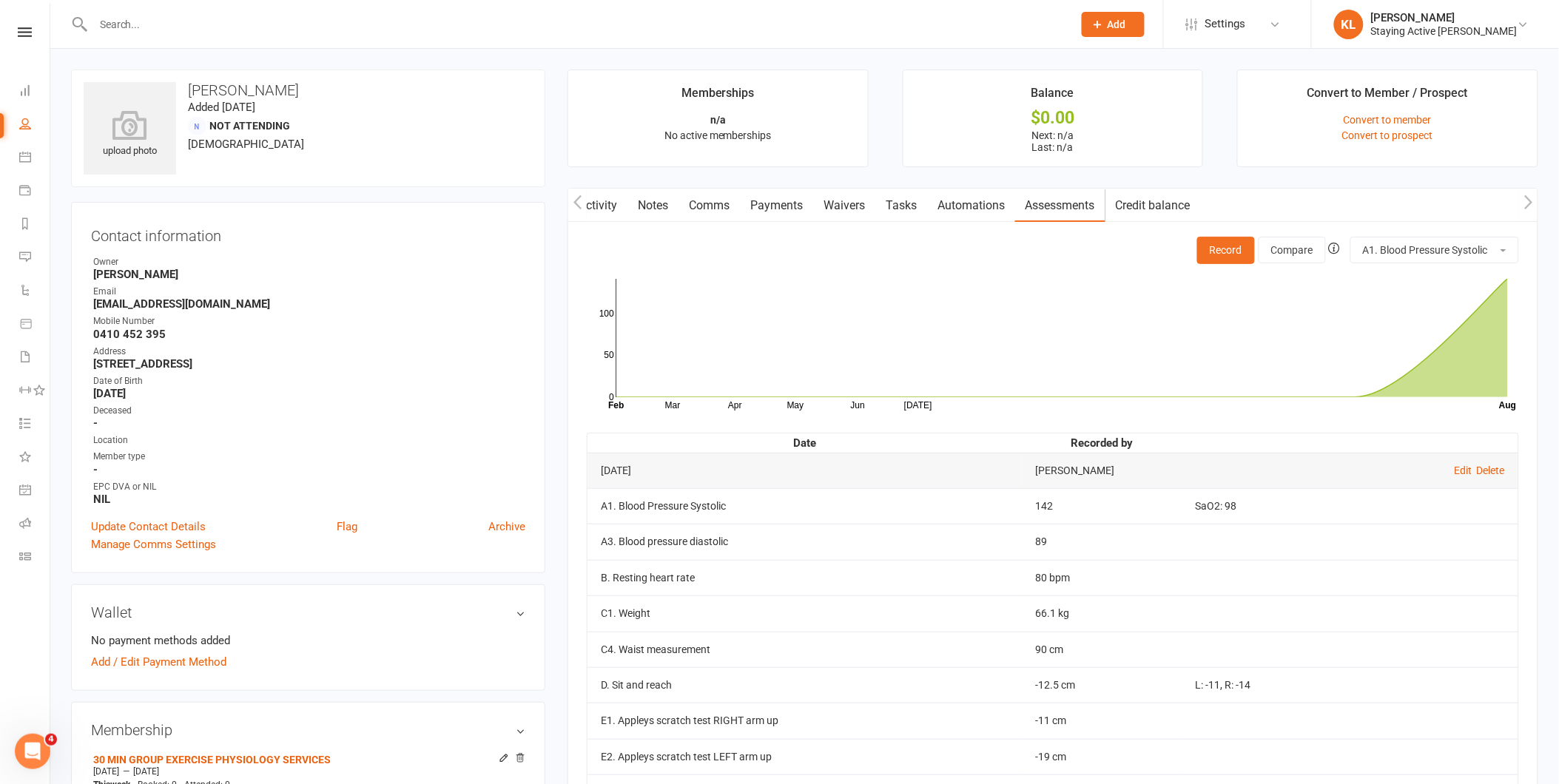
scroll to position [0, 0]
